Goal: Task Accomplishment & Management: Use online tool/utility

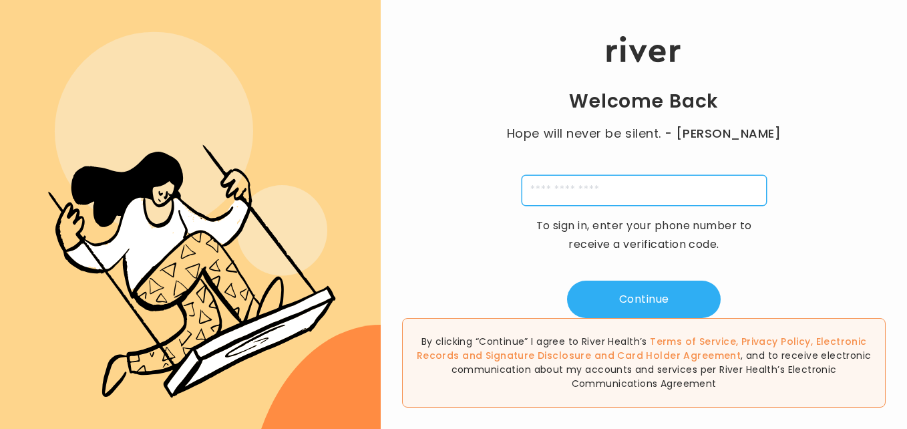
click at [645, 196] on input "tel" at bounding box center [644, 190] width 245 height 31
type input "**********"
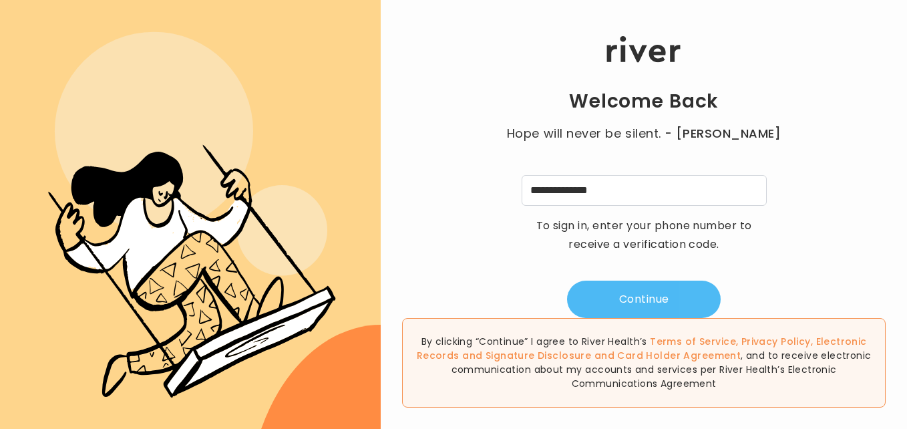
click at [623, 301] on button "Continue" at bounding box center [644, 299] width 154 height 37
type input "*"
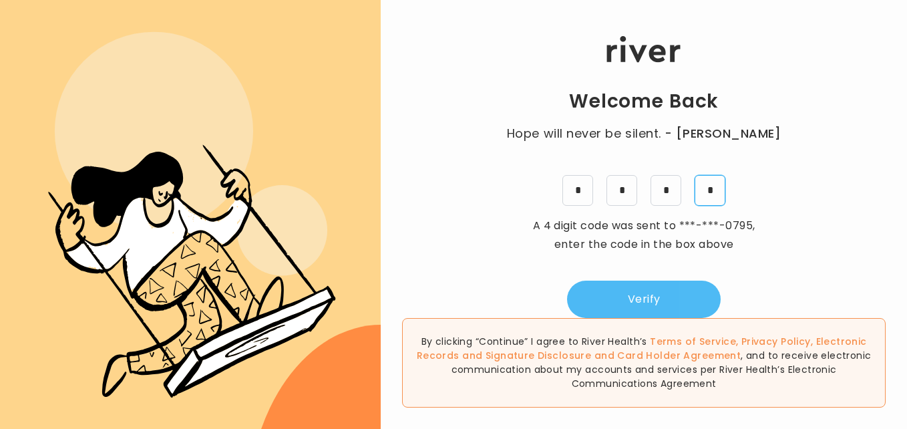
type input "*"
click at [623, 301] on button "Verify" at bounding box center [644, 299] width 154 height 37
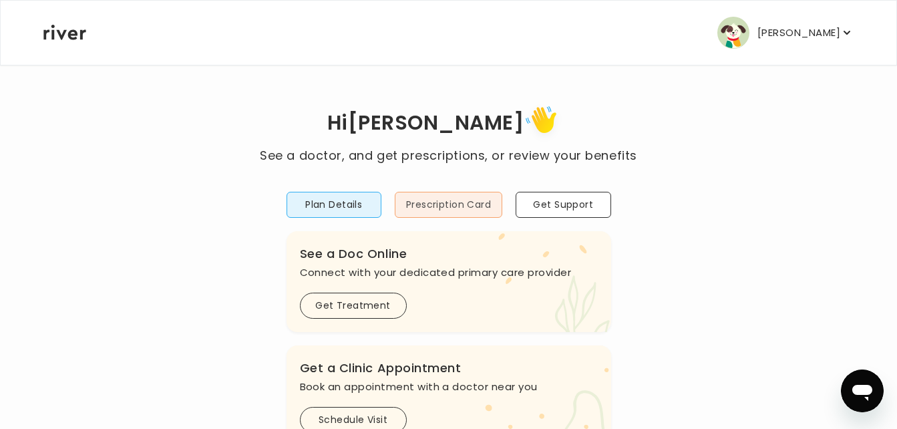
click at [438, 217] on button "Prescription Card" at bounding box center [449, 205] width 108 height 26
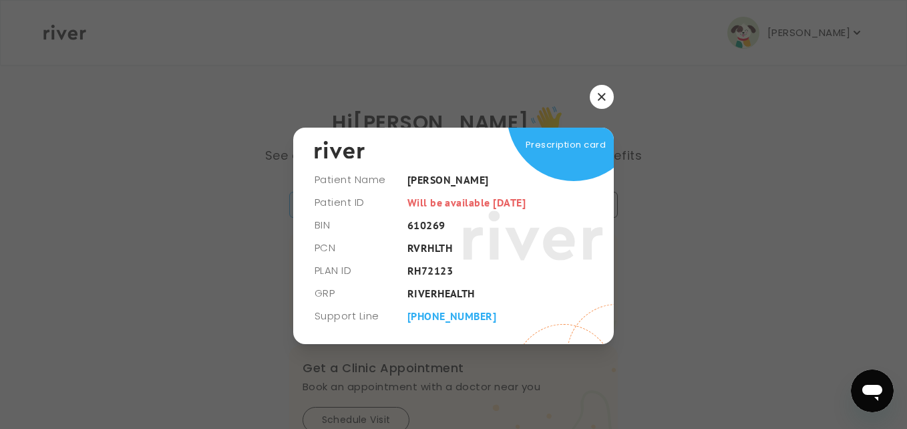
click at [606, 92] on button "button" at bounding box center [602, 97] width 24 height 24
